Goal: Check status: Check status

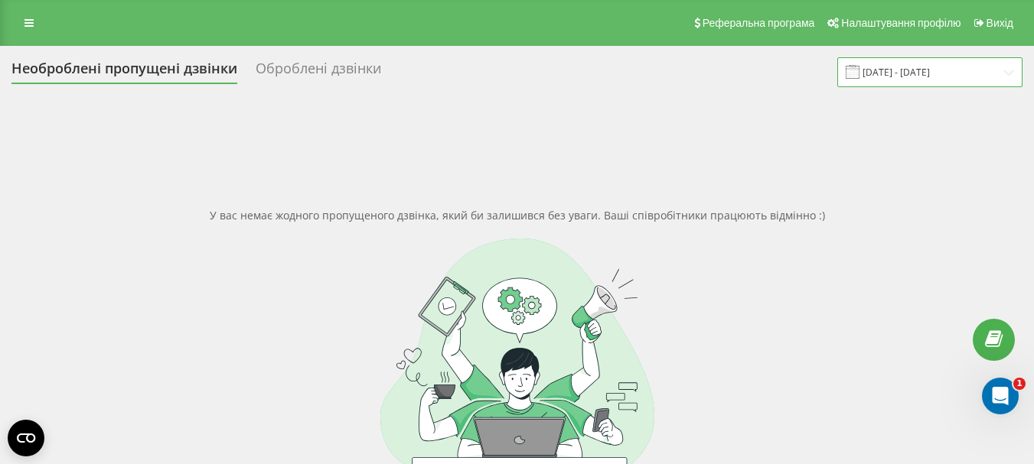
click at [885, 77] on input "[DATE] - [DATE]" at bounding box center [929, 72] width 185 height 30
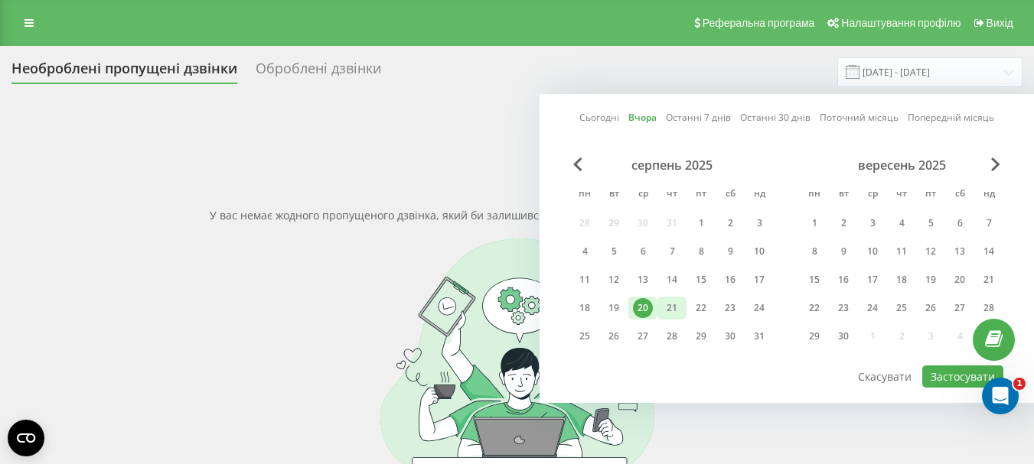
click at [669, 305] on div "21" at bounding box center [672, 308] width 20 height 20
click at [673, 301] on div "21" at bounding box center [672, 308] width 20 height 20
click at [936, 378] on button "Застосувати" at bounding box center [962, 377] width 81 height 22
type input "[DATE] - [DATE]"
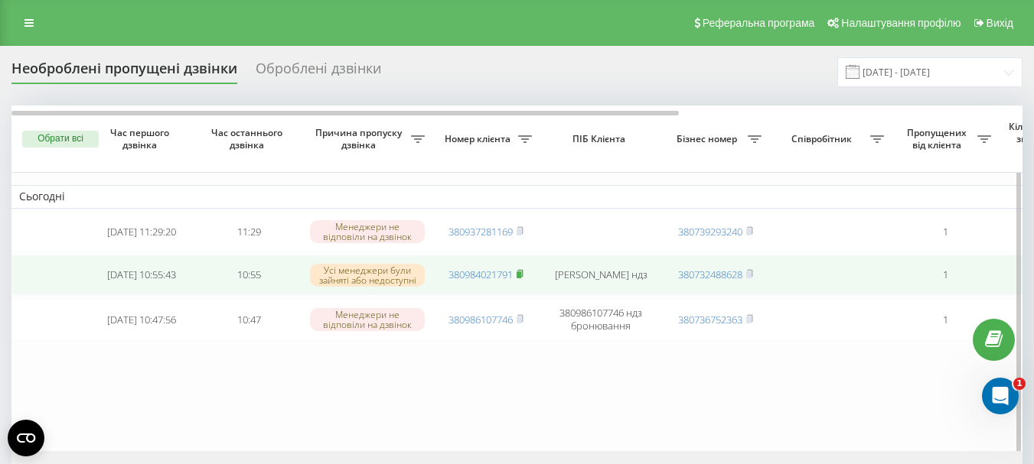
click at [523, 277] on icon at bounding box center [519, 273] width 5 height 7
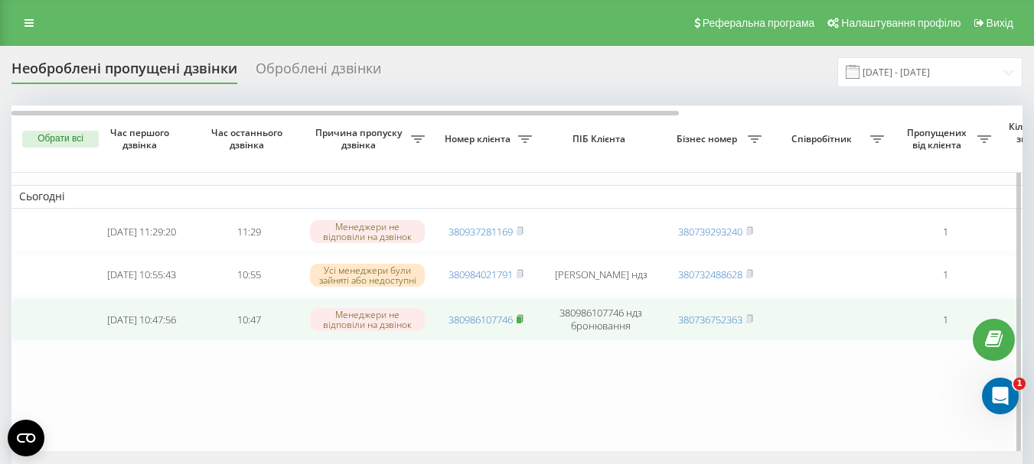
click at [520, 324] on rect at bounding box center [518, 320] width 5 height 7
